Goal: Information Seeking & Learning: Check status

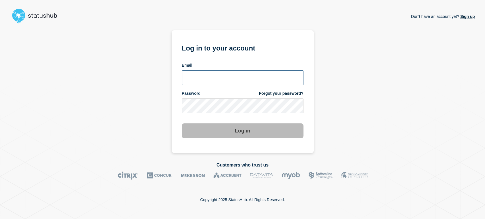
click at [200, 75] on input "email input" at bounding box center [243, 77] width 122 height 15
type input "sean.webb@conexon.us"
click at [182, 123] on button "Log in" at bounding box center [243, 130] width 122 height 15
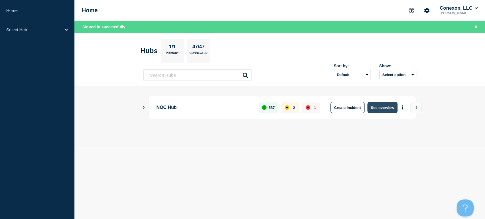
click at [378, 106] on button "See overview" at bounding box center [382, 107] width 30 height 11
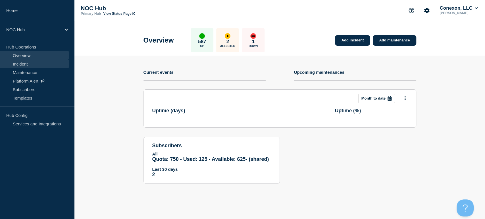
click at [41, 66] on link "Incident" at bounding box center [34, 64] width 69 height 9
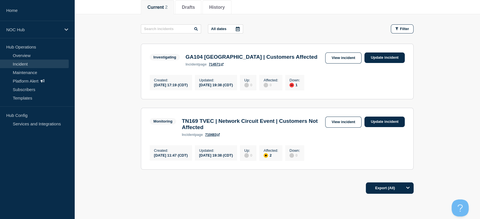
scroll to position [63, 0]
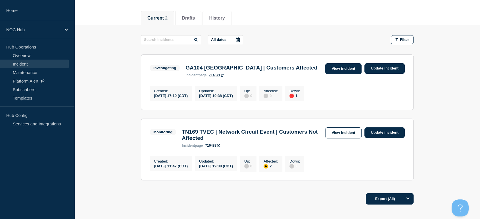
click at [343, 69] on link "View incident" at bounding box center [343, 68] width 37 height 11
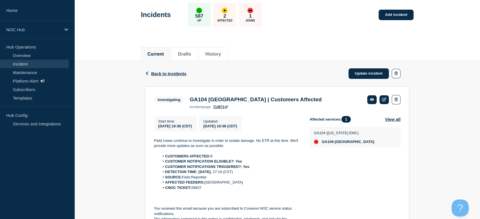
scroll to position [63, 0]
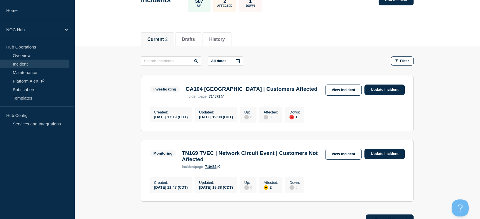
scroll to position [95, 0]
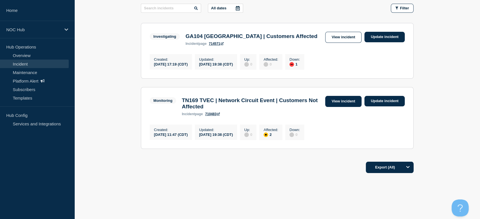
click at [336, 106] on link "View incident" at bounding box center [343, 101] width 37 height 11
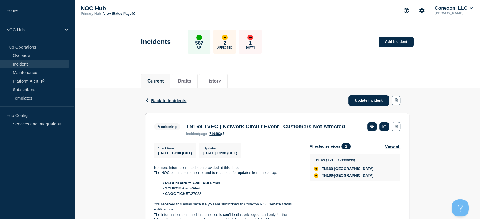
scroll to position [95, 0]
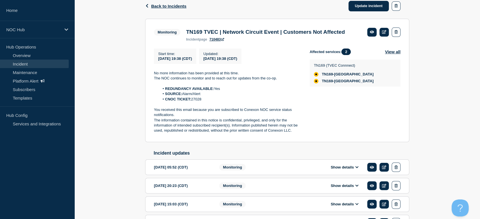
click at [28, 62] on link "Incident" at bounding box center [34, 64] width 69 height 9
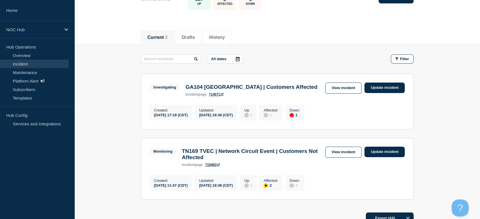
scroll to position [95, 0]
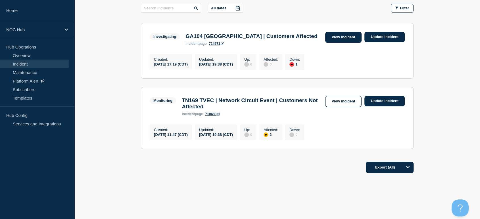
click at [338, 39] on link "View incident" at bounding box center [343, 37] width 37 height 11
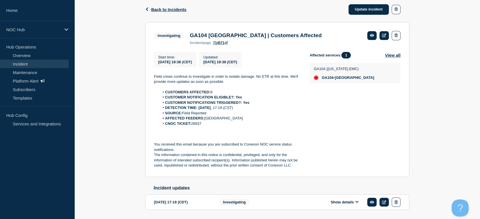
scroll to position [95, 0]
